Goal: Information Seeking & Learning: Learn about a topic

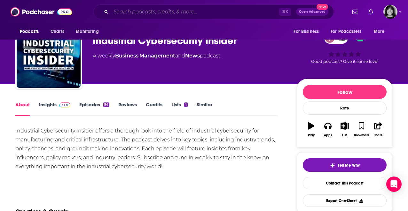
click at [167, 13] on input "Search podcasts, credits, & more..." at bounding box center [195, 12] width 168 height 10
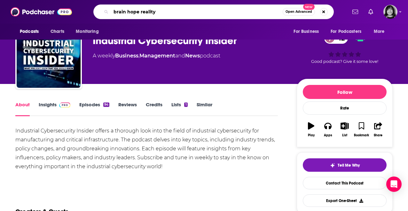
type input "brain hope reality"
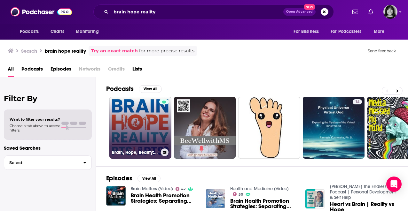
click at [124, 125] on link "Brain, Hope, Reality: PTSI not [MEDICAL_DATA] | Hosted by [PERSON_NAME]" at bounding box center [140, 128] width 62 height 62
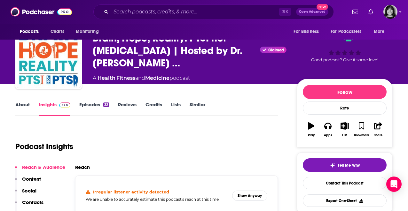
scroll to position [22, 0]
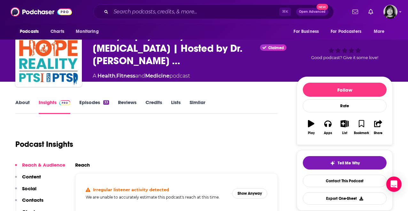
click at [24, 102] on link "About" at bounding box center [22, 106] width 14 height 15
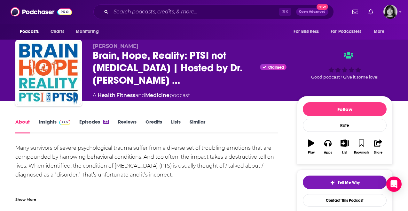
scroll to position [3, 0]
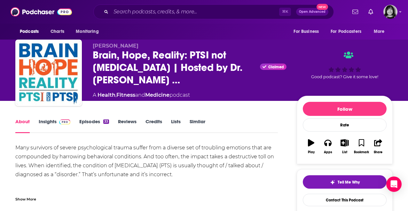
click at [29, 200] on div "Show More" at bounding box center [25, 199] width 21 height 6
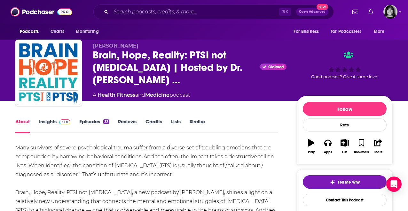
click at [47, 119] on link "Insights" at bounding box center [55, 126] width 32 height 15
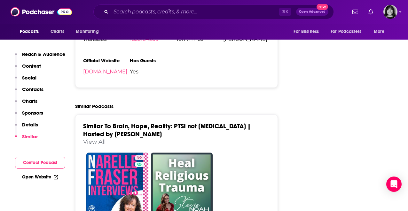
scroll to position [778, 0]
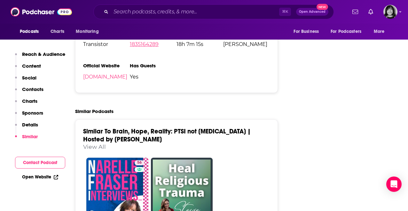
click at [140, 47] on link "1835164289" at bounding box center [144, 44] width 29 height 6
